Goal: Transaction & Acquisition: Purchase product/service

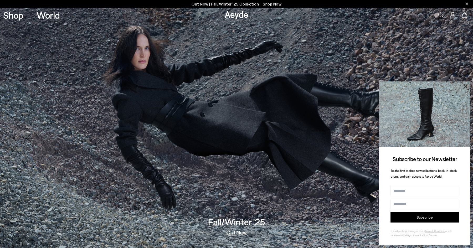
click at [467, 85] on icon at bounding box center [465, 86] width 7 height 7
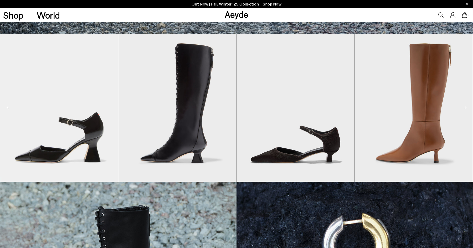
scroll to position [236, 0]
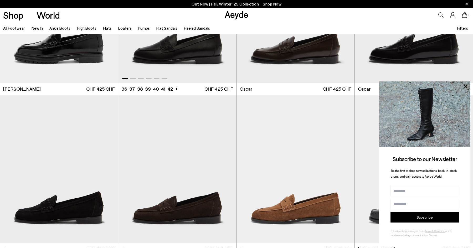
scroll to position [522, 0]
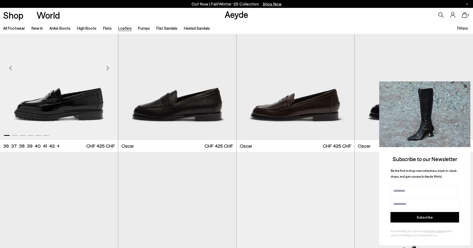
click at [108, 67] on div "Next slide" at bounding box center [108, 68] width 16 height 16
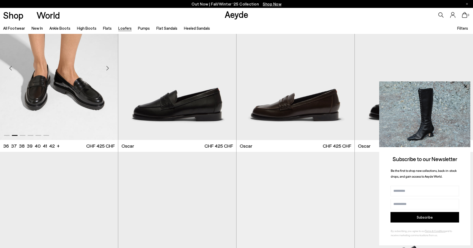
click at [108, 67] on div "Next slide" at bounding box center [108, 68] width 16 height 16
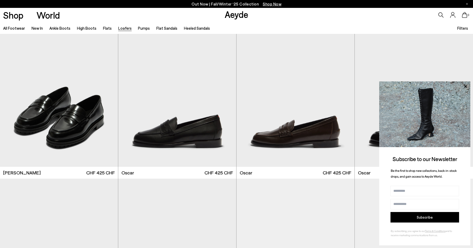
scroll to position [496, 0]
click at [84, 107] on img "3 / 6" at bounding box center [59, 93] width 118 height 148
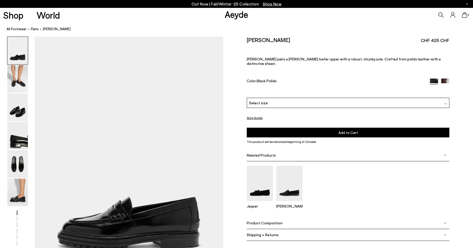
scroll to position [26, 0]
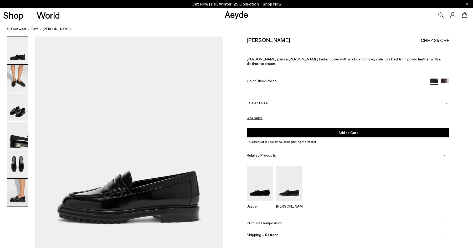
click at [12, 196] on img at bounding box center [17, 193] width 20 height 28
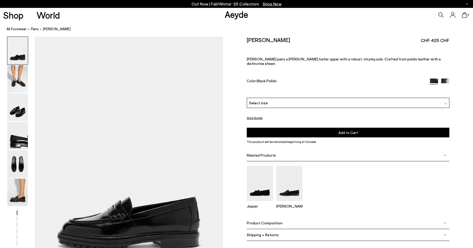
scroll to position [0, 0]
